Goal: Transaction & Acquisition: Purchase product/service

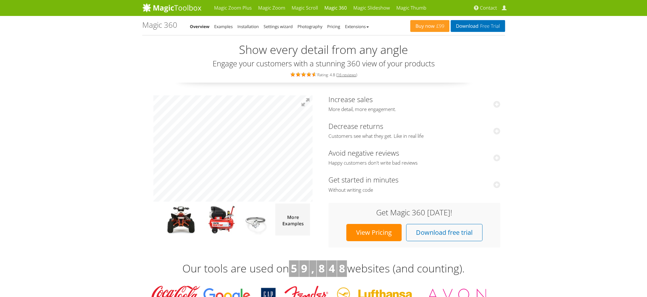
drag, startPoint x: 139, startPoint y: 21, endPoint x: 180, endPoint y: 23, distance: 40.8
click at [437, 28] on span "£99" at bounding box center [440, 26] width 10 height 5
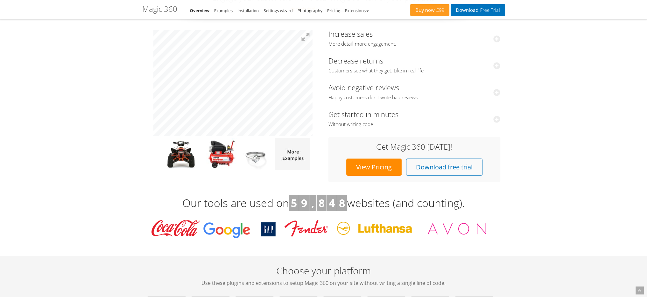
scroll to position [32, 0]
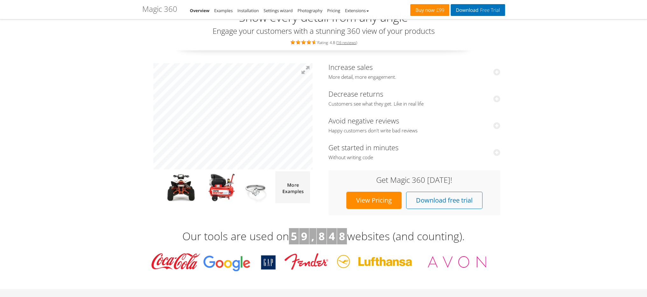
click at [435, 11] on span "£99" at bounding box center [440, 10] width 10 height 5
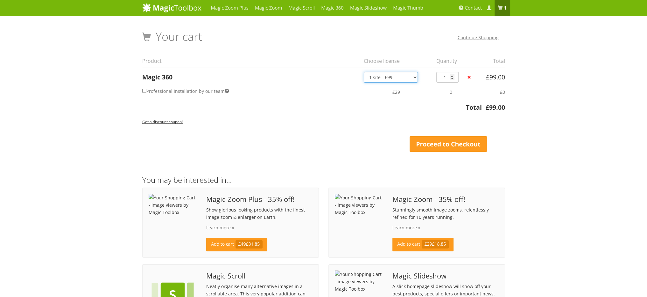
click at [399, 77] on select "1 site - £99 5 websites - £349 10 websites - £599 Unlimited - £1,199 Bundled - …" at bounding box center [391, 77] width 54 height 11
select select "5876"
click at [364, 72] on select "1 site - £99 5 websites - £349 10 websites - £599 Unlimited - £1,199 Bundled - …" at bounding box center [391, 77] width 54 height 11
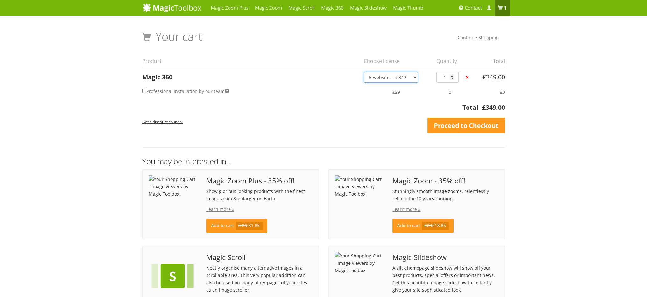
click at [397, 80] on select "1 site - £99 5 websites - £349 10 websites - £599 Unlimited - £1,199 Bundled - …" at bounding box center [391, 77] width 54 height 11
select select "5873"
click at [364, 72] on select "1 site - £99 5 websites - £349 10 websites - £599 Unlimited - £1,199 Bundled - …" at bounding box center [391, 77] width 54 height 11
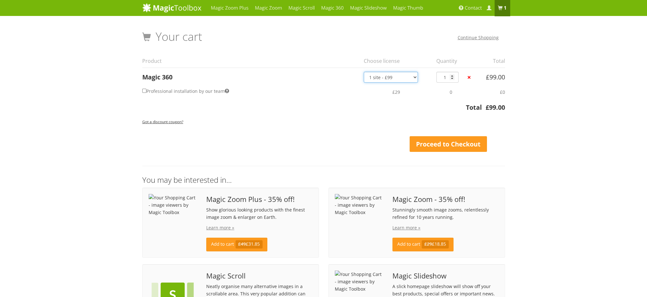
click at [398, 75] on select "1 site - £99 5 websites - £349 10 websites - £599 Unlimited - £1,199 Bundled - …" at bounding box center [391, 77] width 54 height 11
select select "5876"
click at [364, 72] on select "1 site - £99 5 websites - £349 10 websites - £599 Unlimited - £1,199 Bundled - …" at bounding box center [391, 77] width 54 height 11
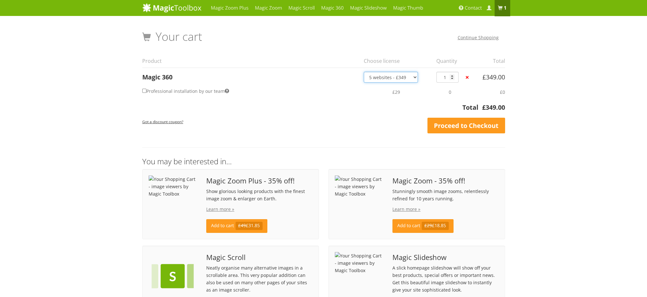
click at [379, 77] on select "1 site - £99 5 websites - £349 10 websites - £599 Unlimited - £1,199 Bundled - …" at bounding box center [391, 77] width 54 height 11
select select "5873"
click at [364, 72] on select "1 site - £99 5 websites - £349 10 websites - £599 Unlimited - £1,199 Bundled - …" at bounding box center [391, 77] width 54 height 11
click at [474, 9] on span "Contact" at bounding box center [473, 8] width 17 height 6
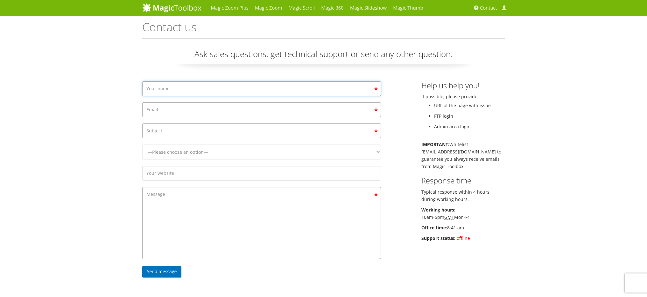
drag, startPoint x: 172, startPoint y: 87, endPoint x: 183, endPoint y: 91, distance: 11.9
click at [173, 87] on input "Contact form" at bounding box center [261, 88] width 239 height 15
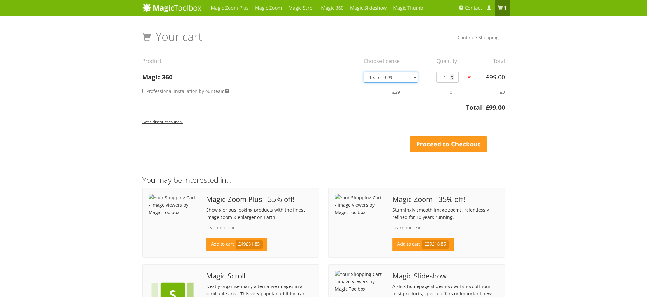
click at [410, 76] on select "1 site - £99 5 websites - £349 10 websites - £599 Unlimited - £1,199 Bundled - …" at bounding box center [391, 77] width 54 height 11
select select "5876"
click at [364, 72] on select "1 site - £99 5 websites - £349 10 websites - £599 Unlimited - £1,199 Bundled - …" at bounding box center [391, 77] width 54 height 11
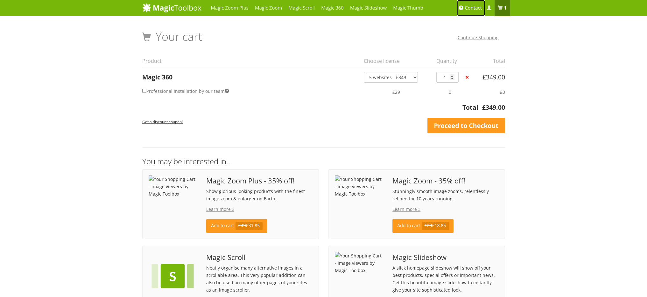
click at [473, 9] on span "Contact" at bounding box center [473, 8] width 17 height 6
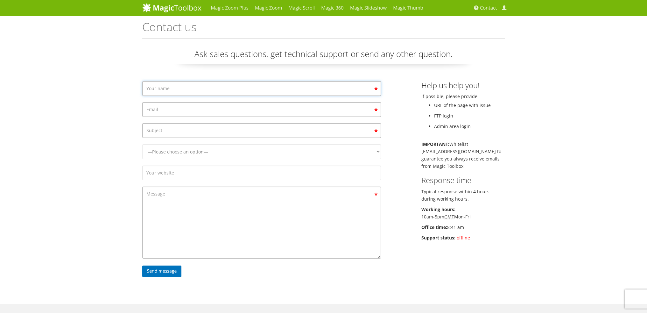
click at [269, 82] on input "Contact form" at bounding box center [261, 88] width 239 height 15
click at [335, 6] on link "Magic 360" at bounding box center [332, 8] width 29 height 16
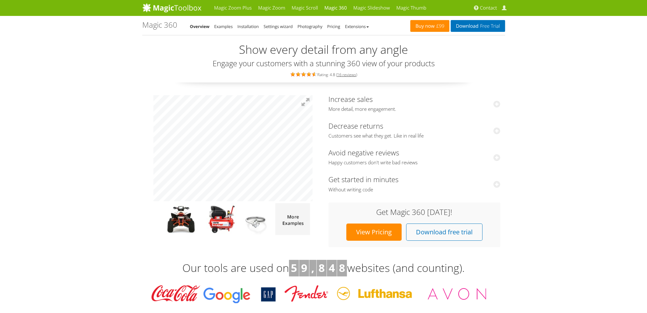
click at [431, 23] on link "Buy now £99" at bounding box center [430, 26] width 39 height 12
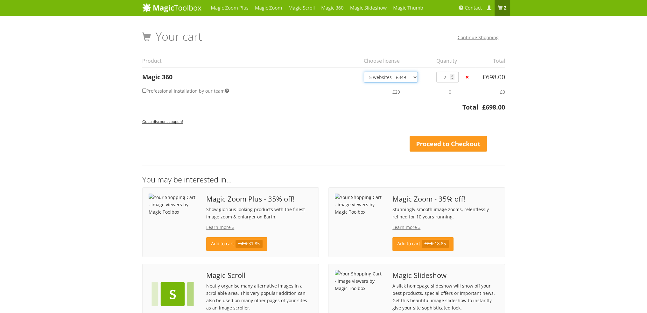
click at [394, 78] on select "1 site - £99 5 websites - £349 10 websites - £599 Unlimited - £1,199 Bundled - …" at bounding box center [391, 77] width 54 height 11
select select "5873"
click at [364, 72] on select "1 site - £99 5 websites - £349 10 websites - £599 Unlimited - £1,199 Bundled - …" at bounding box center [391, 77] width 54 height 11
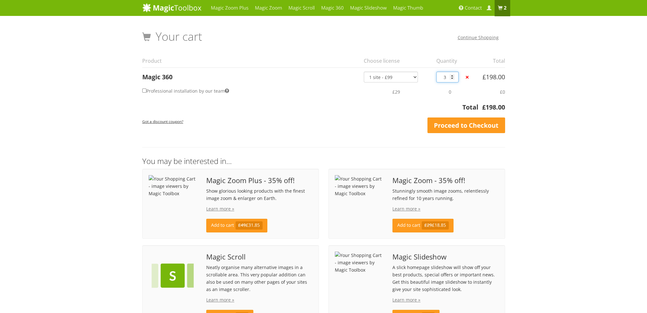
type input "3"
click at [451, 76] on input "3" at bounding box center [448, 77] width 22 height 11
type input "2"
click at [452, 79] on input "2" at bounding box center [448, 77] width 22 height 11
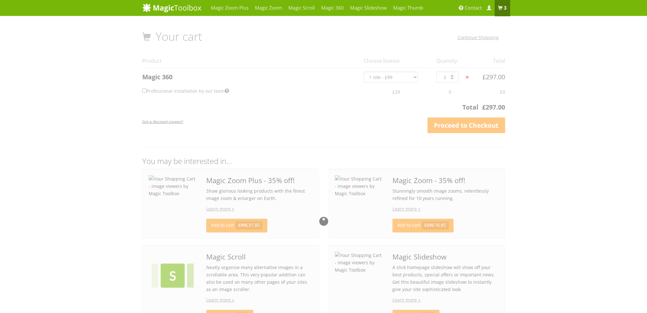
click at [452, 79] on div at bounding box center [323, 221] width 363 height 382
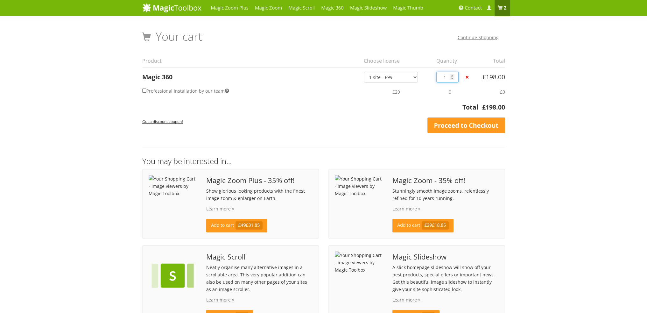
type input "1"
click at [454, 79] on input "1" at bounding box center [448, 77] width 22 height 11
click at [470, 123] on link "Proceed to Checkout" at bounding box center [467, 126] width 78 height 16
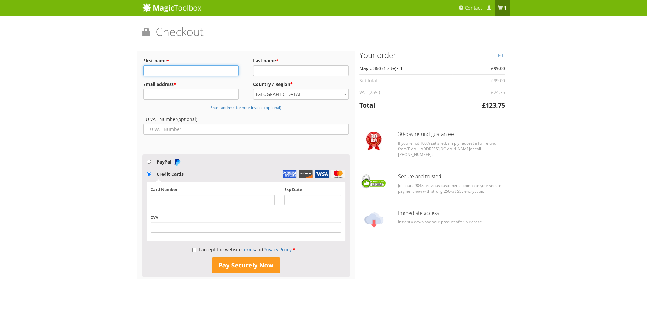
click at [213, 70] on input "First name *" at bounding box center [191, 70] width 96 height 11
type input "Manne"
type input "Jansson"
type input "[EMAIL_ADDRESS][DOMAIN_NAME]"
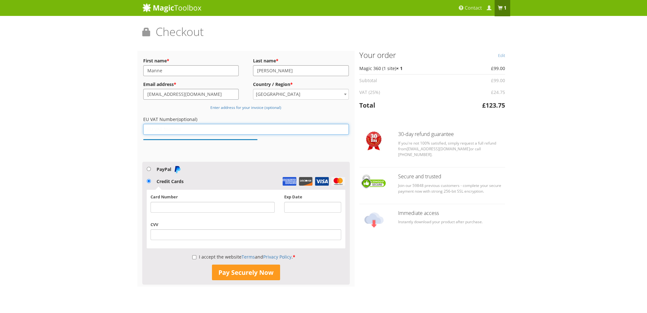
click at [204, 131] on input "EU VAT Number (optional)" at bounding box center [246, 129] width 206 height 11
click at [226, 127] on input "EU VAT Number (optional)" at bounding box center [246, 129] width 206 height 11
paste input "5569172595"
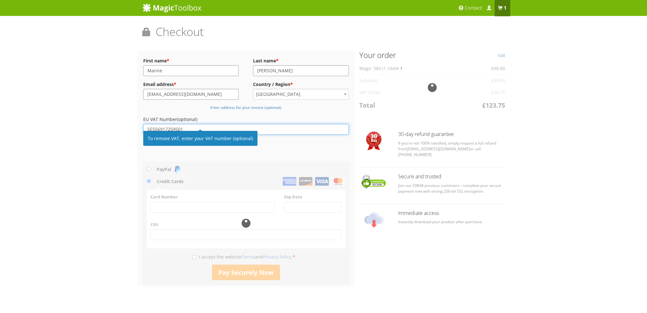
type input "SE556917259501"
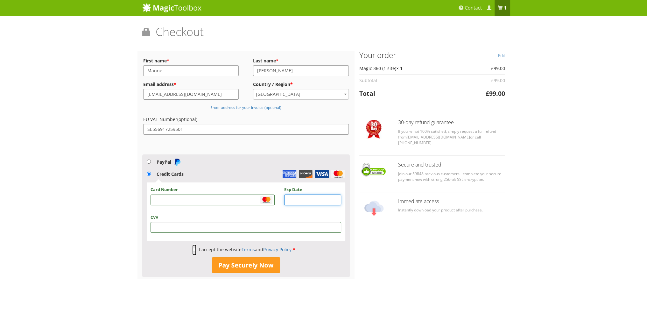
click at [193, 248] on input "I accept the website Terms and Privacy Policy . *" at bounding box center [194, 250] width 4 height 11
checkbox input "true"
click at [248, 265] on button "Pay Securely Now" at bounding box center [246, 265] width 68 height 16
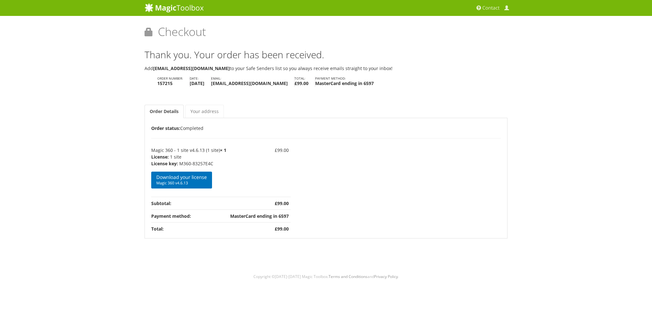
click at [200, 216] on th "Payment method:" at bounding box center [189, 216] width 77 height 13
click at [199, 179] on link "Download your license Magic 360 v4.6.13" at bounding box center [181, 180] width 61 height 17
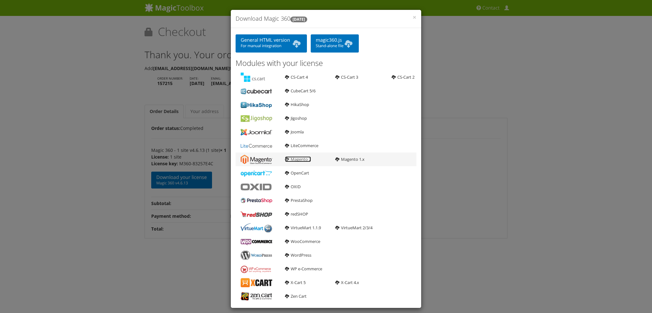
click at [294, 157] on link "Magento 2" at bounding box center [298, 159] width 26 height 6
click at [338, 42] on link "magic360.js Stand-alone file" at bounding box center [335, 43] width 48 height 18
click at [294, 47] on b at bounding box center [297, 43] width 10 height 13
click at [145, 91] on div "× Download Magic 360 4.6.13 General HTML version For manual integration magic36…" at bounding box center [326, 156] width 652 height 313
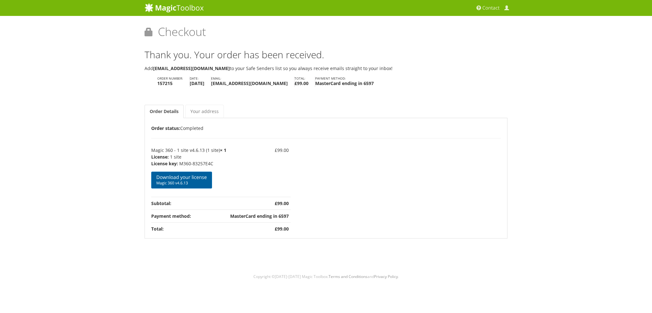
click at [192, 182] on span "Magic 360 v4.6.13" at bounding box center [181, 183] width 51 height 5
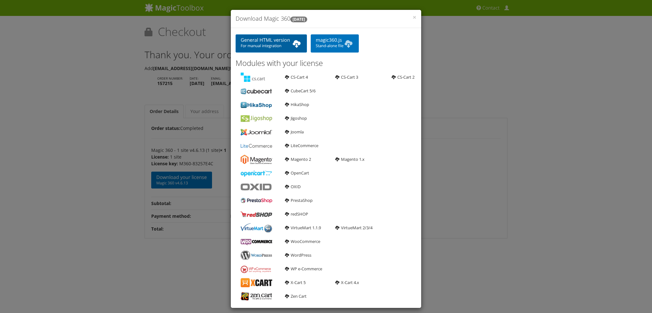
click at [274, 45] on span "For manual integration" at bounding box center [271, 45] width 61 height 5
drag, startPoint x: 302, startPoint y: 161, endPoint x: 318, endPoint y: 158, distance: 15.6
click at [302, 161] on link "Magento 2" at bounding box center [298, 159] width 26 height 6
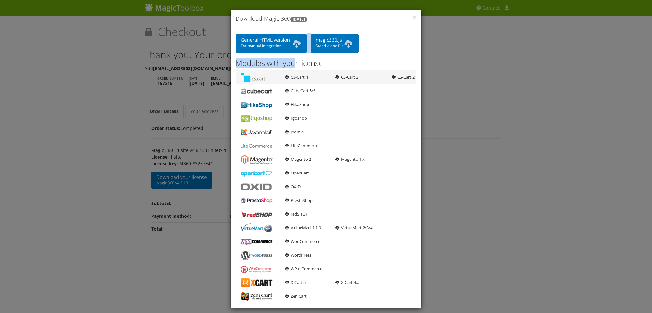
drag, startPoint x: 227, startPoint y: 31, endPoint x: 312, endPoint y: 62, distance: 90.4
click at [297, 58] on div "× Download Magic 360 4.6.13 General HTML version For manual integration magic36…" at bounding box center [326, 156] width 652 height 313
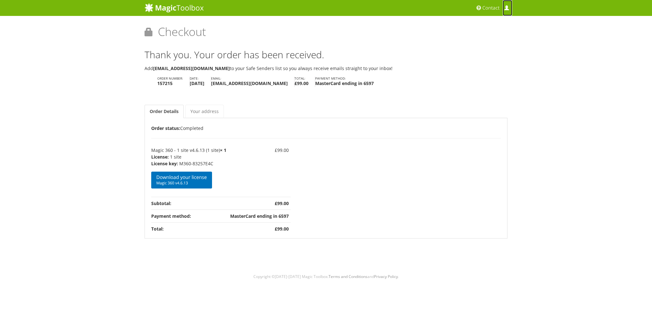
click at [505, 6] on span at bounding box center [506, 8] width 5 height 5
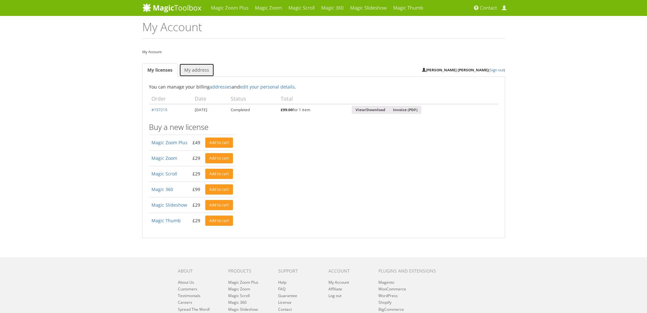
click at [204, 65] on link "My address" at bounding box center [196, 69] width 35 height 13
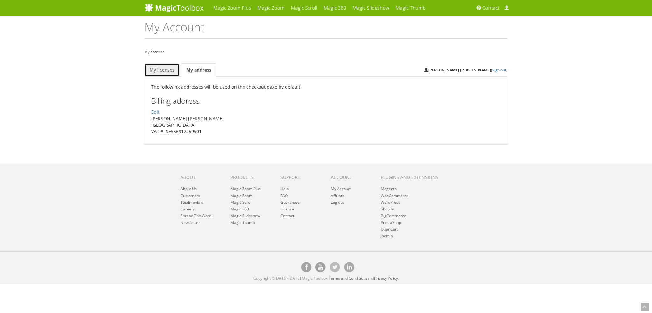
click at [168, 69] on link "My licenses" at bounding box center [162, 69] width 35 height 13
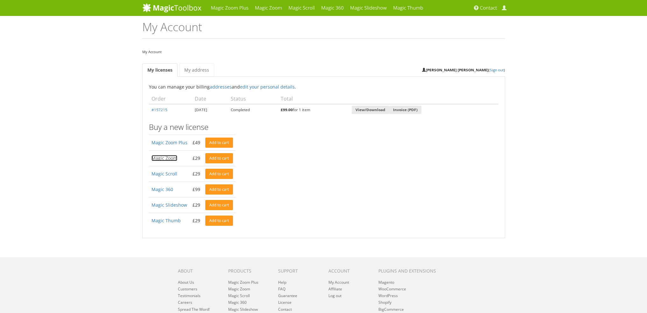
click at [171, 157] on link "Magic Zoom" at bounding box center [165, 158] width 26 height 6
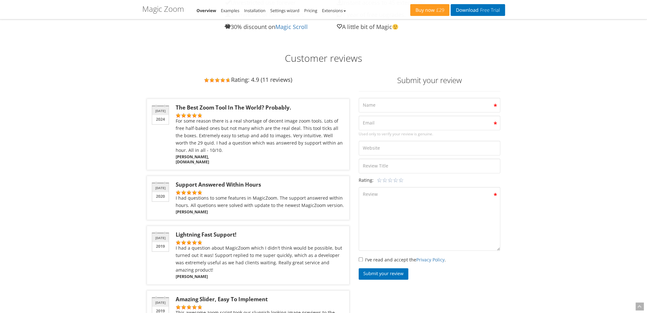
scroll to position [1051, 0]
